Goal: Information Seeking & Learning: Learn about a topic

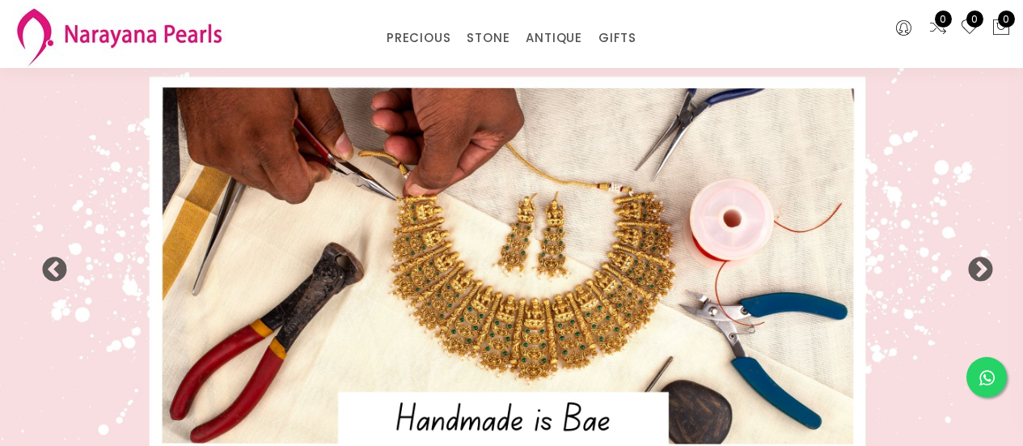
select select "INR"
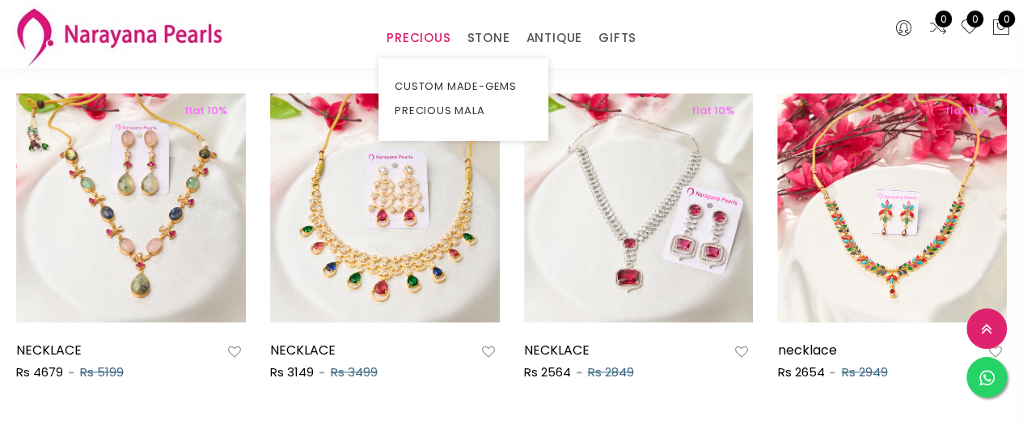
scroll to position [829, 0]
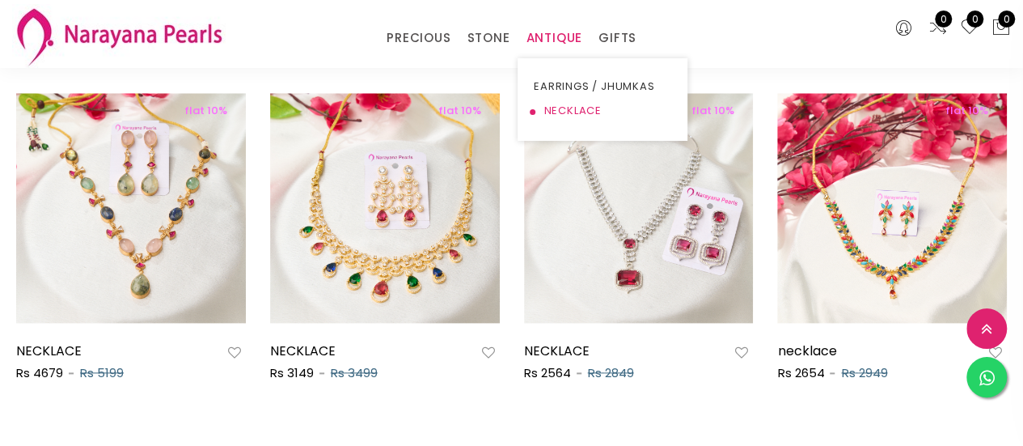
click at [547, 118] on link "NECKLACE" at bounding box center [603, 111] width 138 height 24
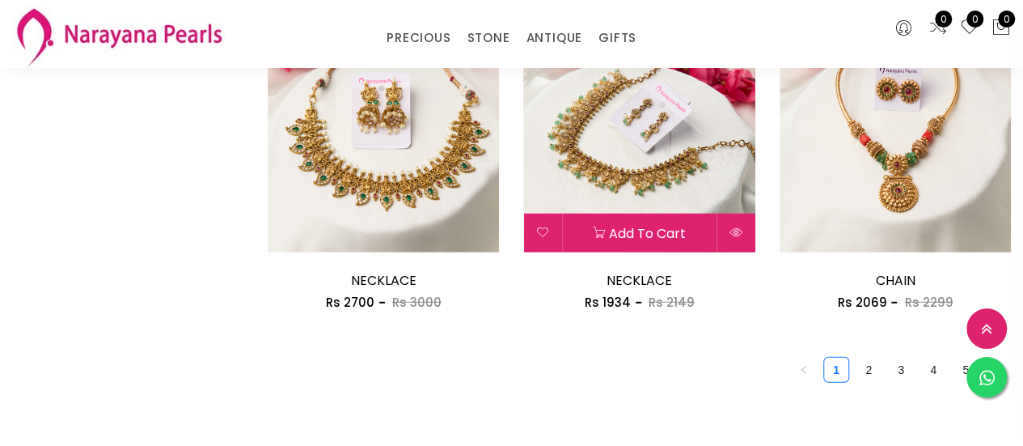
scroll to position [2104, 0]
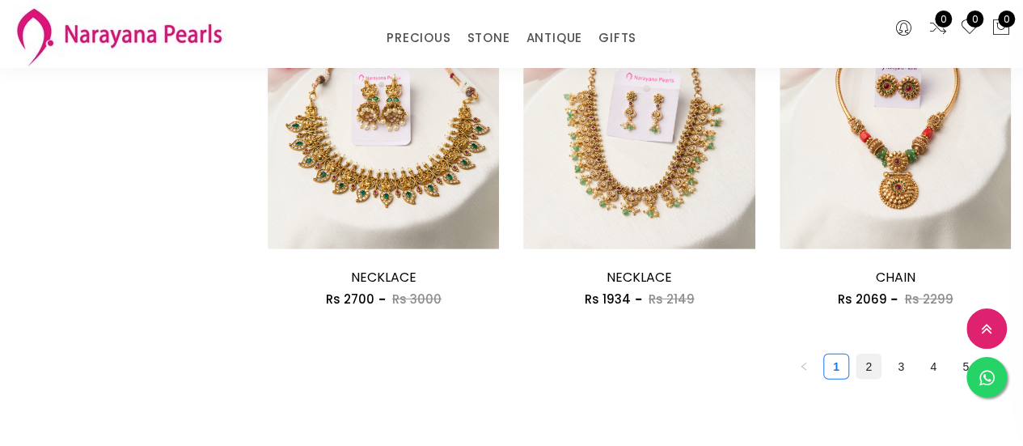
click at [867, 368] on link "2" at bounding box center [869, 366] width 24 height 24
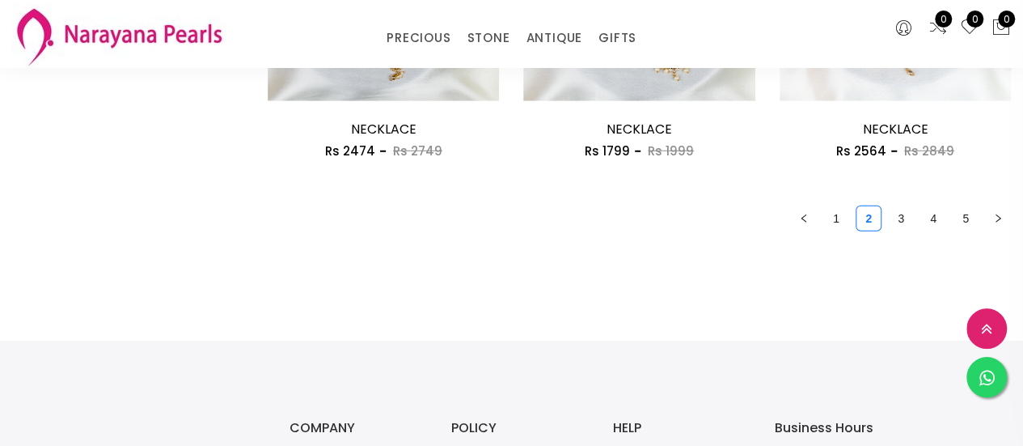
scroll to position [2298, 0]
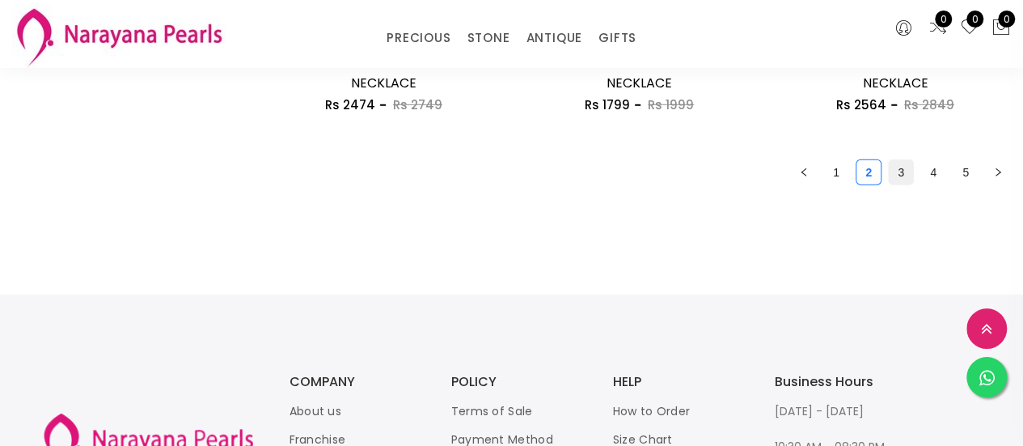
click at [895, 161] on li "3" at bounding box center [901, 172] width 26 height 26
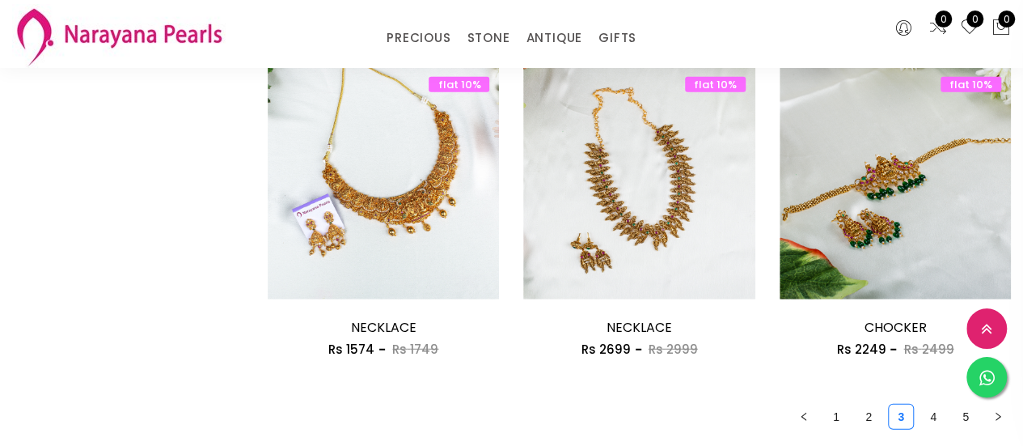
scroll to position [2071, 0]
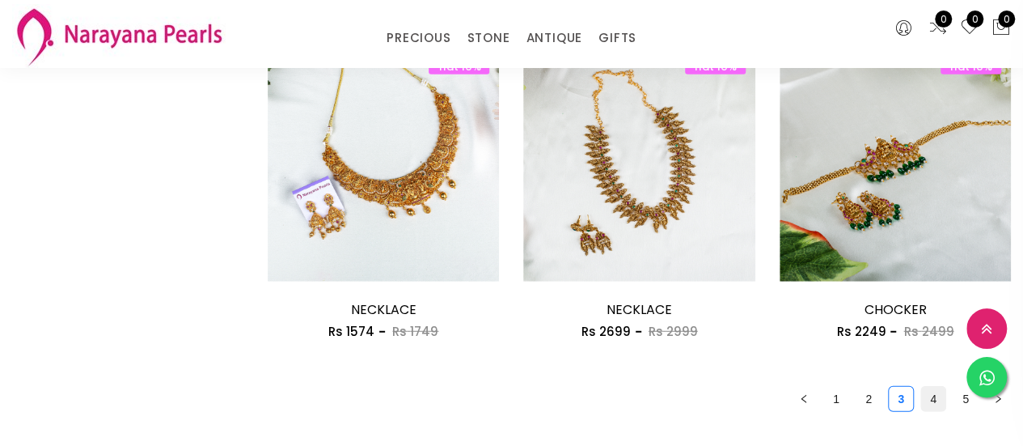
click at [942, 405] on link "4" at bounding box center [934, 399] width 24 height 24
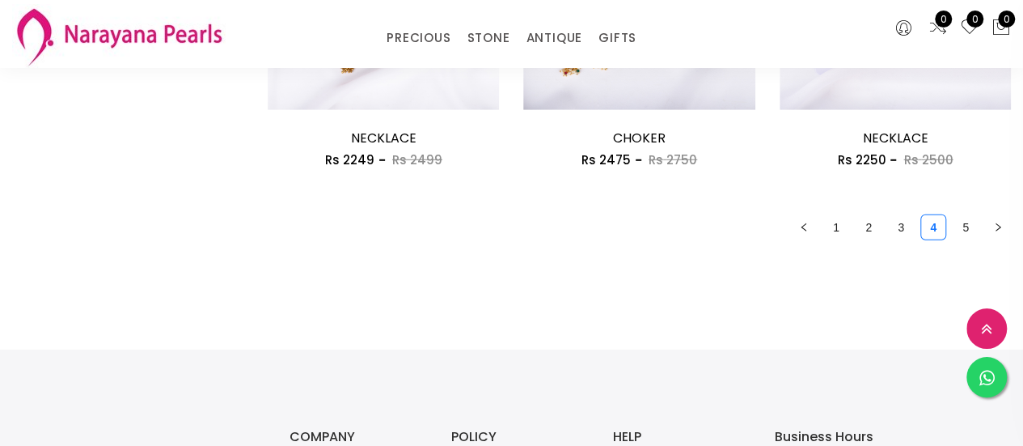
scroll to position [2298, 0]
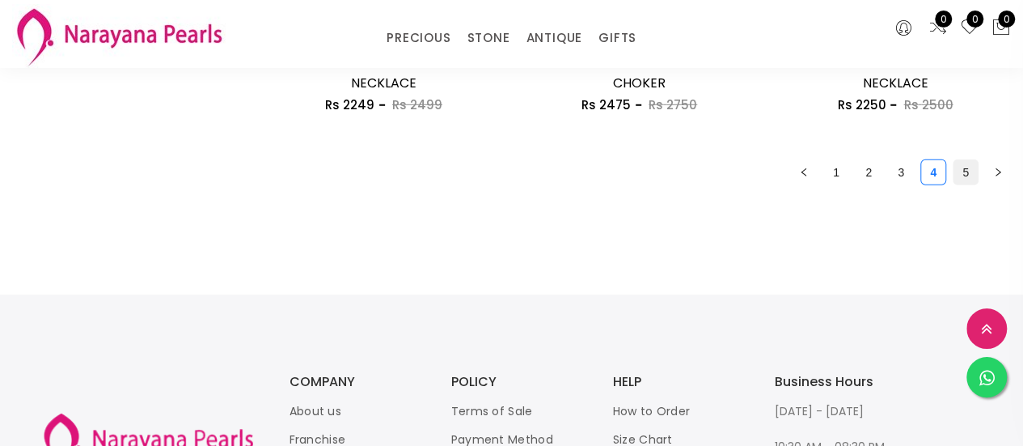
click at [960, 174] on link "5" at bounding box center [966, 172] width 24 height 24
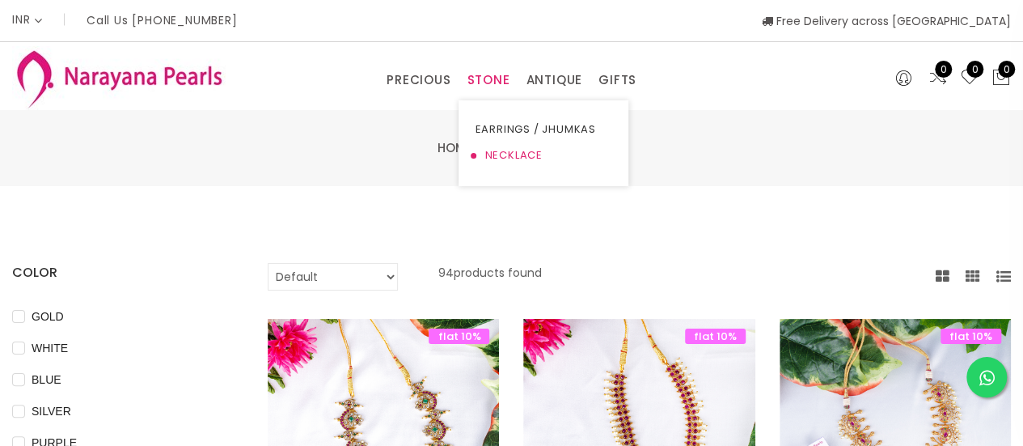
click at [488, 145] on link "NECKLACE" at bounding box center [544, 155] width 138 height 26
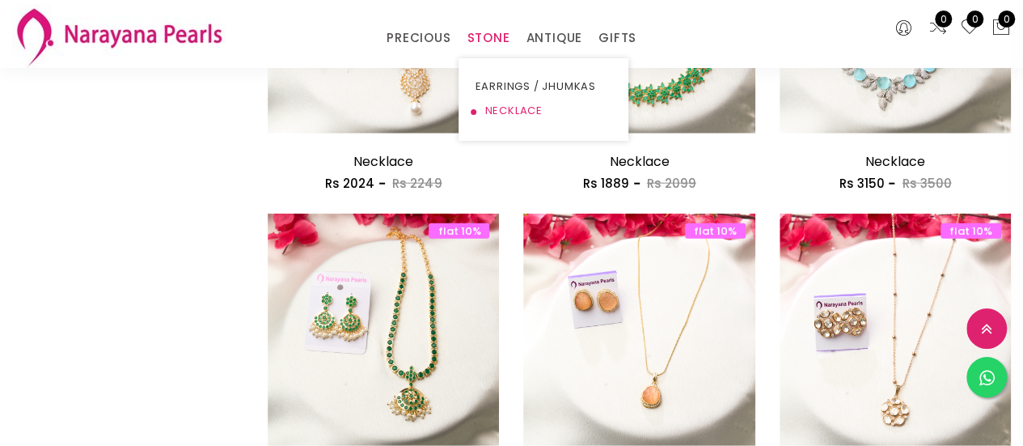
scroll to position [2104, 0]
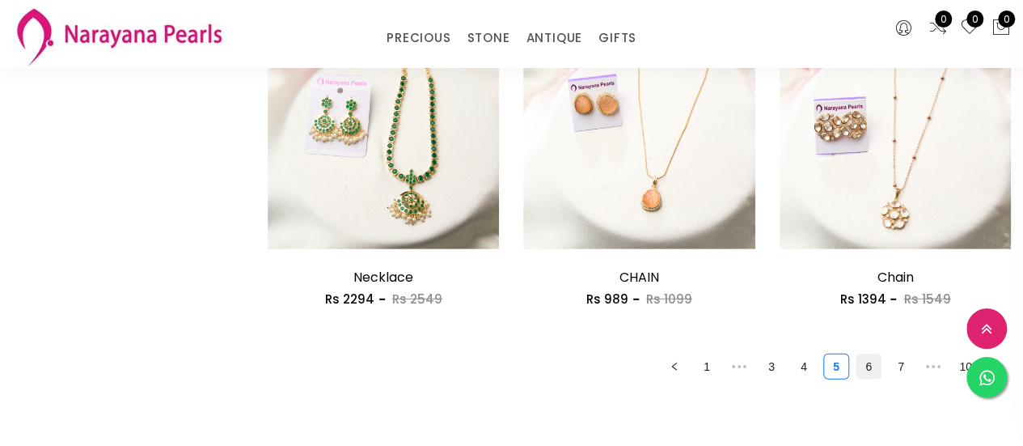
click at [861, 370] on link "6" at bounding box center [869, 366] width 24 height 24
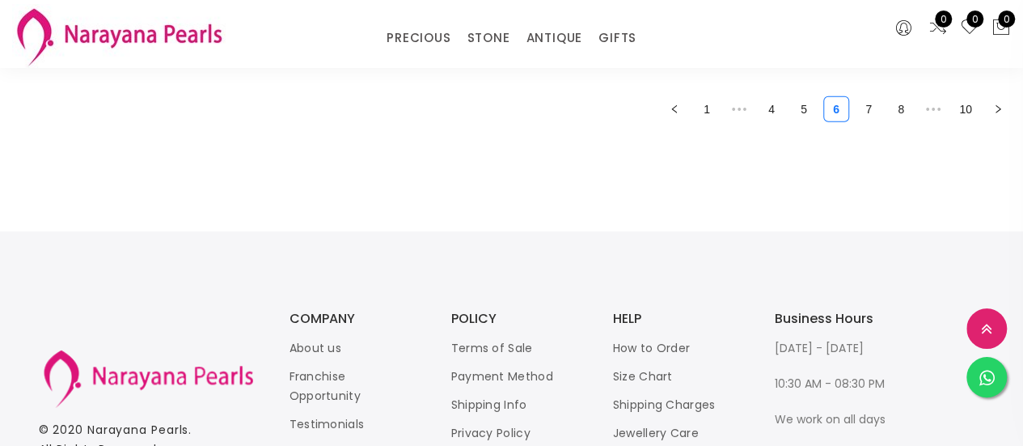
scroll to position [2363, 0]
click at [707, 109] on link "1" at bounding box center [707, 107] width 24 height 24
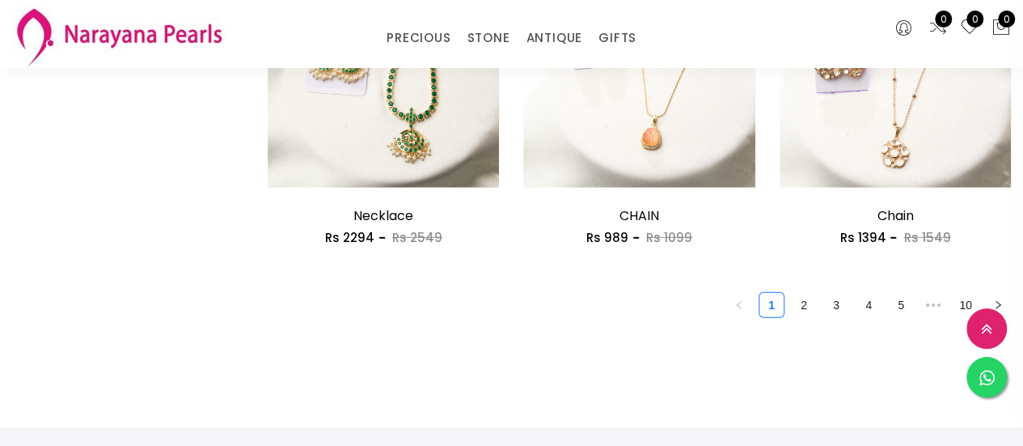
scroll to position [2168, 0]
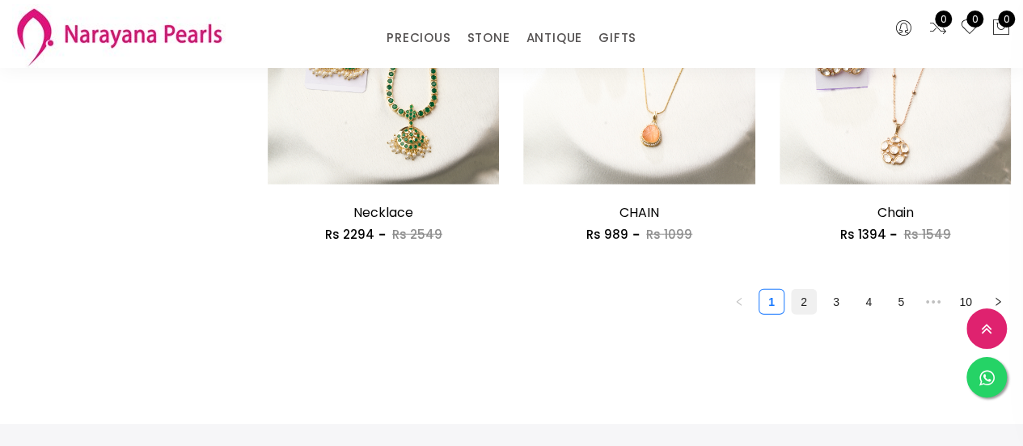
click at [799, 295] on link "2" at bounding box center [804, 302] width 24 height 24
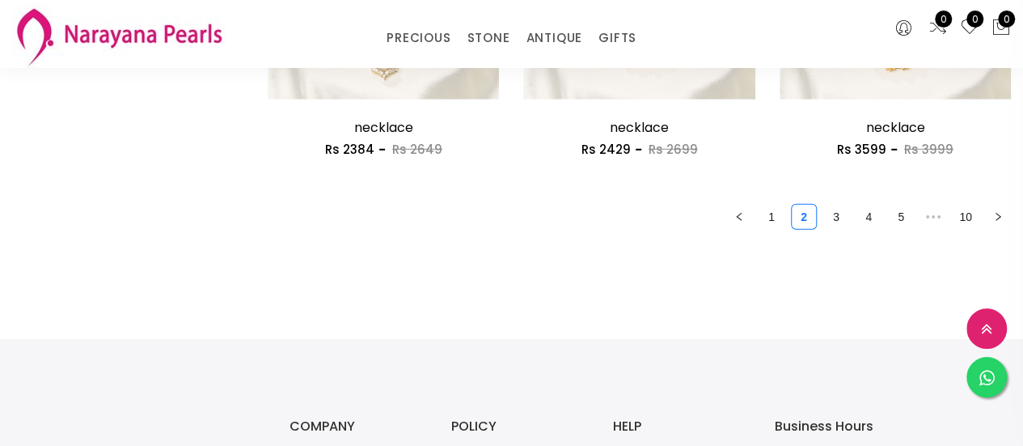
scroll to position [2330, 0]
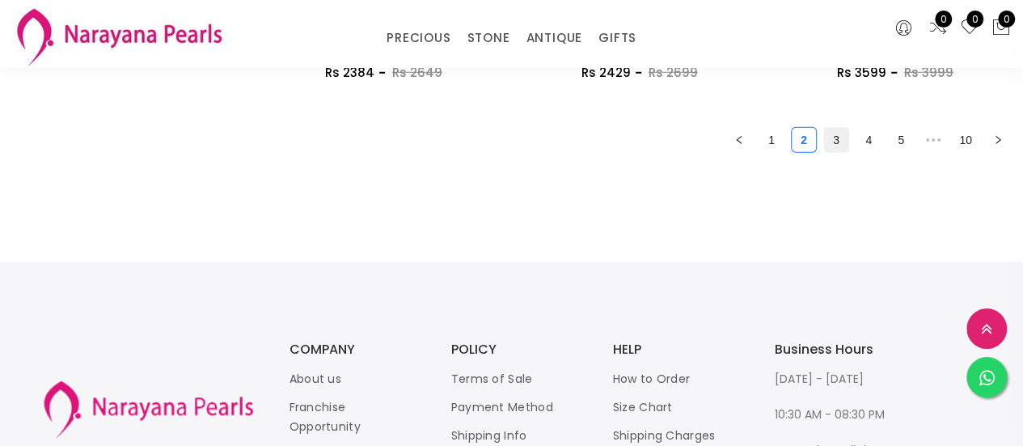
click at [837, 153] on li "3" at bounding box center [837, 140] width 26 height 26
